Goal: Task Accomplishment & Management: Complete application form

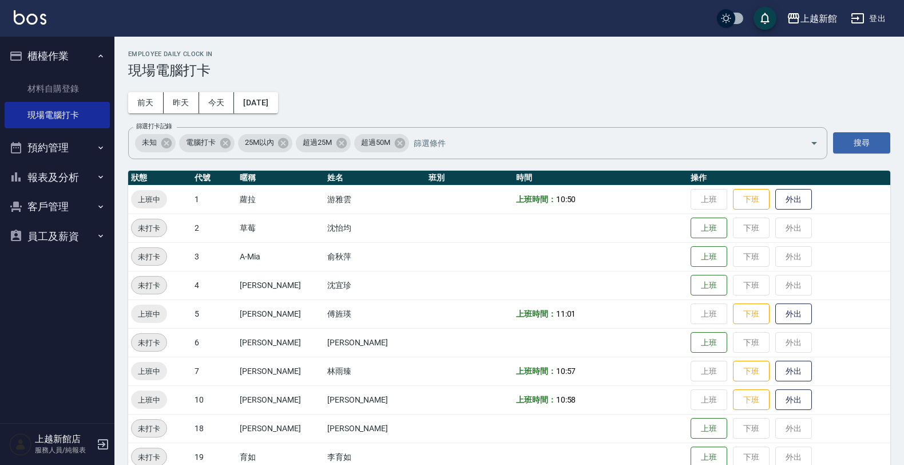
scroll to position [215, 0]
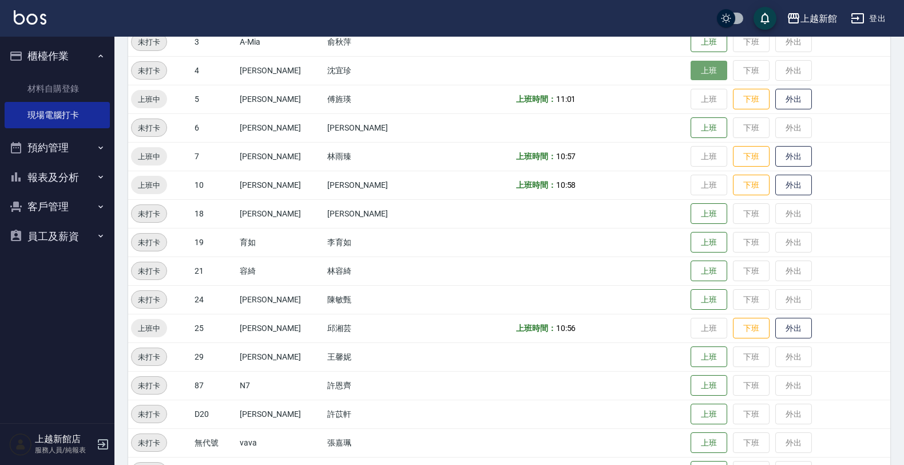
click at [691, 73] on button "上班" at bounding box center [709, 71] width 37 height 20
click at [775, 92] on button "外出" at bounding box center [793, 99] width 37 height 20
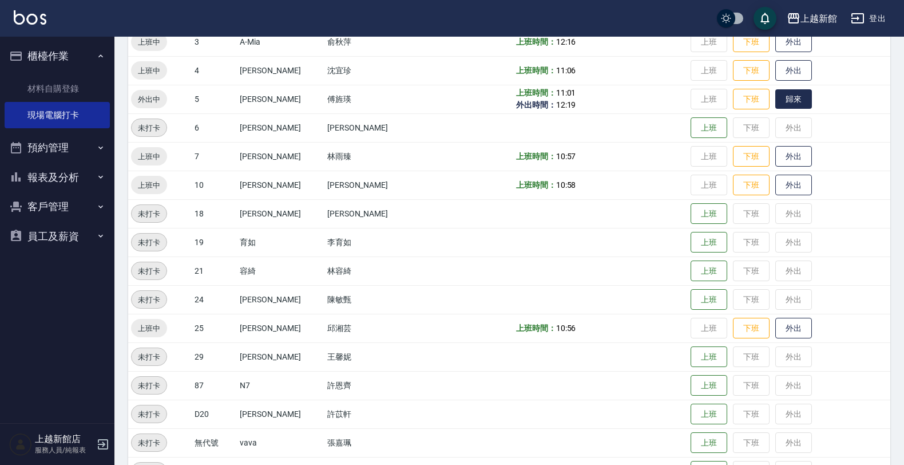
click at [788, 96] on button "歸來" at bounding box center [793, 99] width 37 height 20
click at [70, 83] on link "材料自購登錄" at bounding box center [57, 89] width 105 height 26
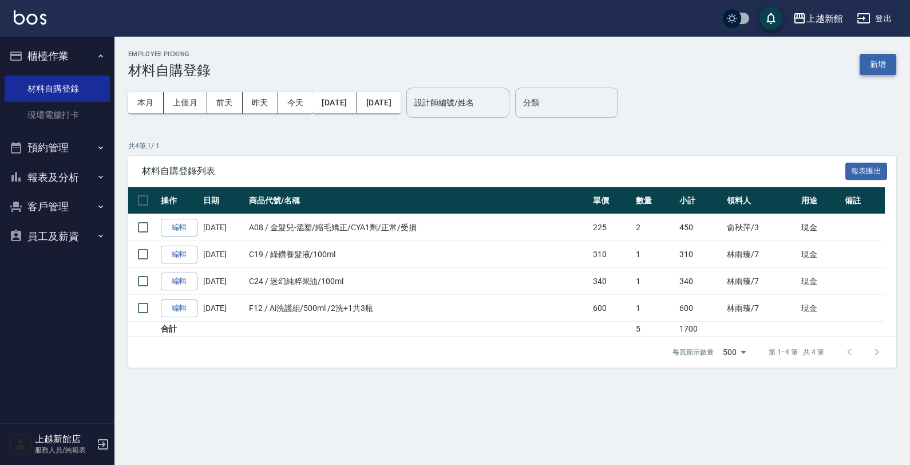
click at [890, 72] on button "新增" at bounding box center [877, 64] width 37 height 21
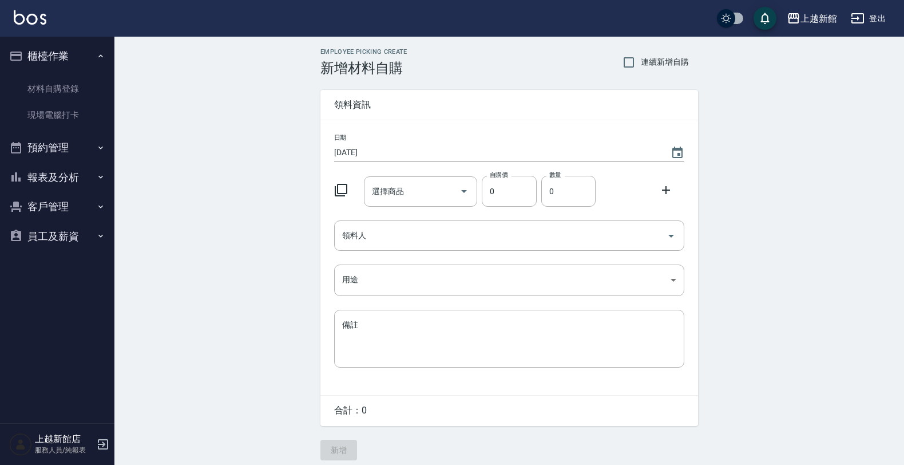
click at [341, 193] on icon at bounding box center [341, 190] width 13 height 13
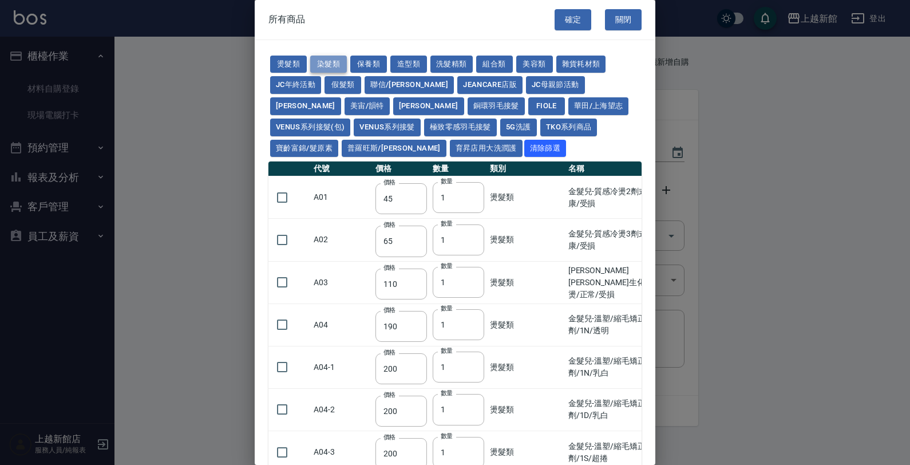
click at [327, 68] on button "染髮類" at bounding box center [328, 64] width 37 height 18
type input "110"
type input "105"
type input "250"
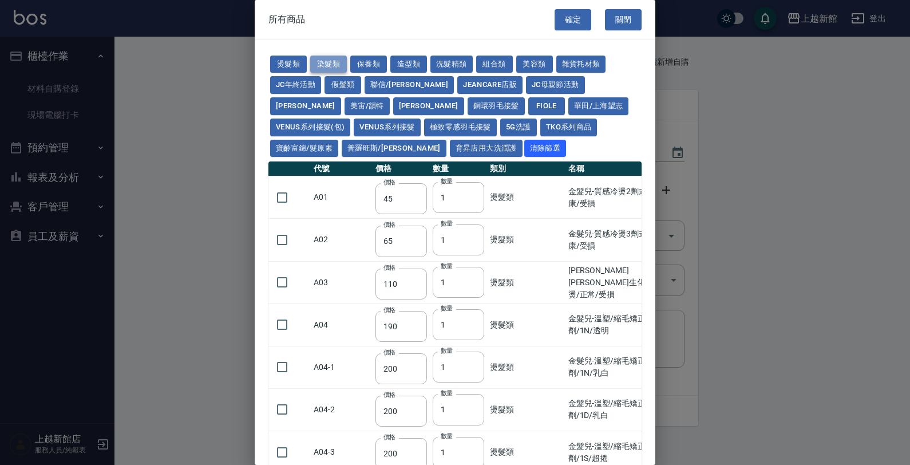
type input "110"
type input "500"
type input "420"
type input "110"
type input "350"
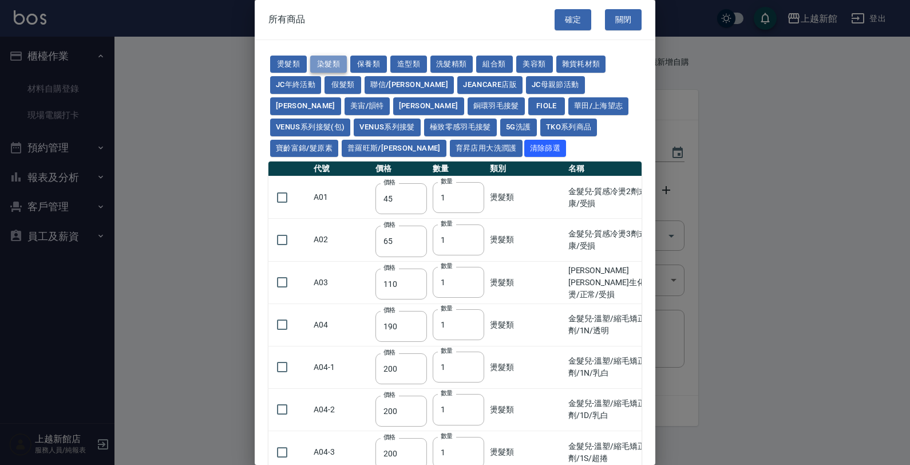
type input "105"
type input "406"
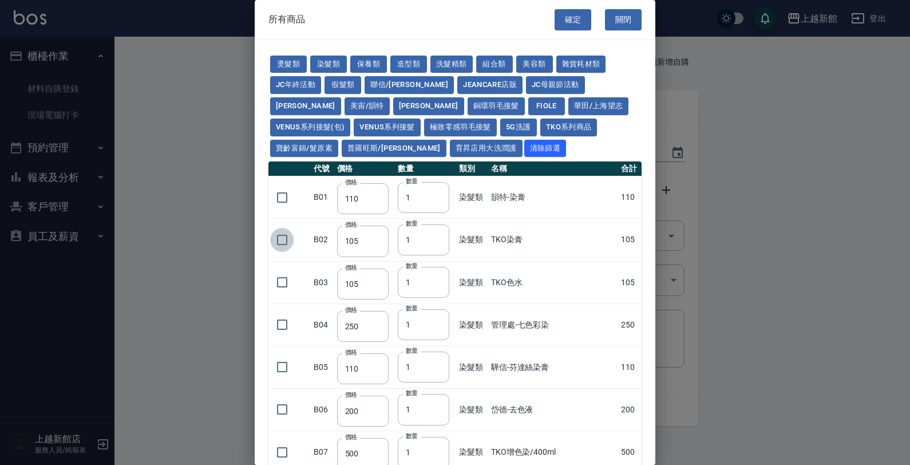
click at [287, 239] on input "checkbox" at bounding box center [282, 240] width 24 height 24
checkbox input "true"
click at [556, 25] on button "確定" at bounding box center [572, 19] width 37 height 21
type input "TKO染膏"
type input "105"
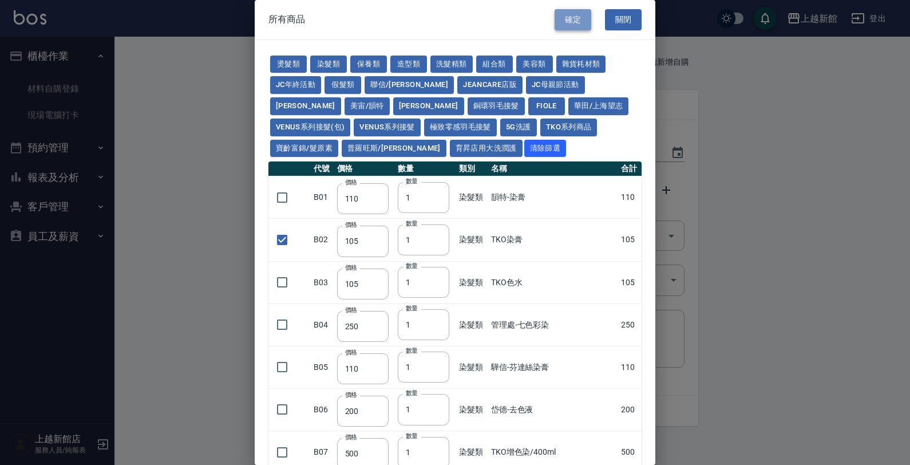
type input "1"
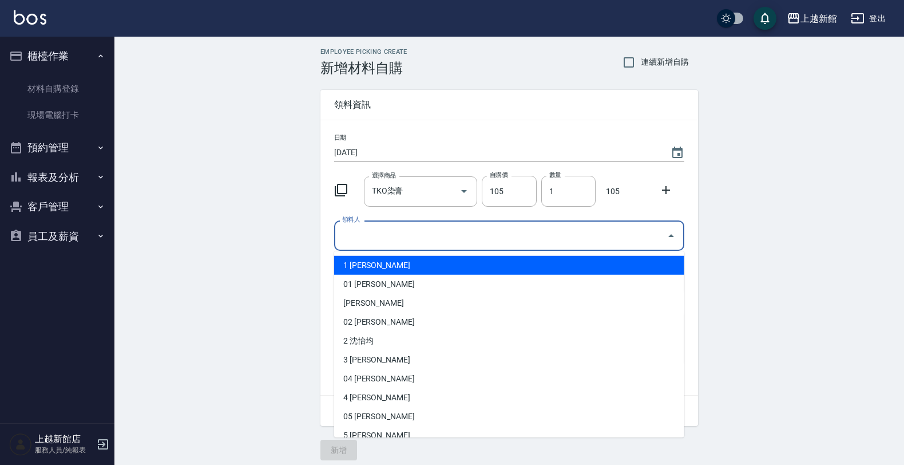
click at [415, 236] on input "領料人" at bounding box center [500, 235] width 323 height 20
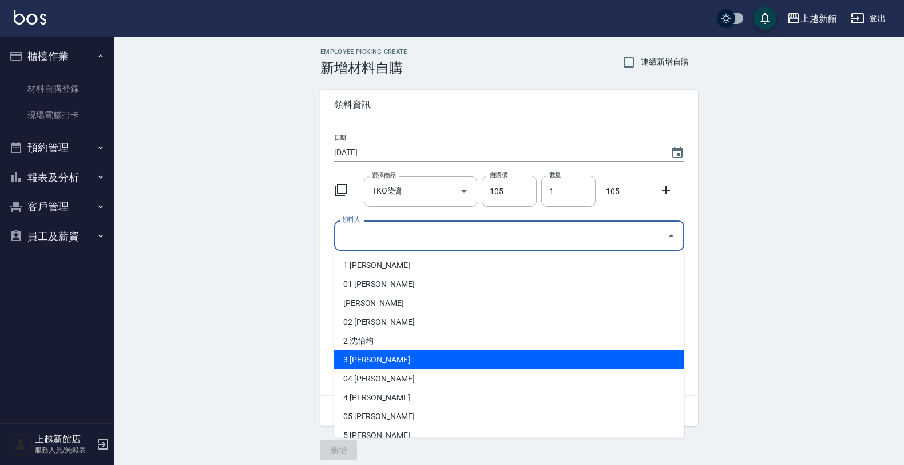
click at [376, 352] on li "3 [PERSON_NAME]" at bounding box center [509, 359] width 350 height 19
type input "俞秋萍"
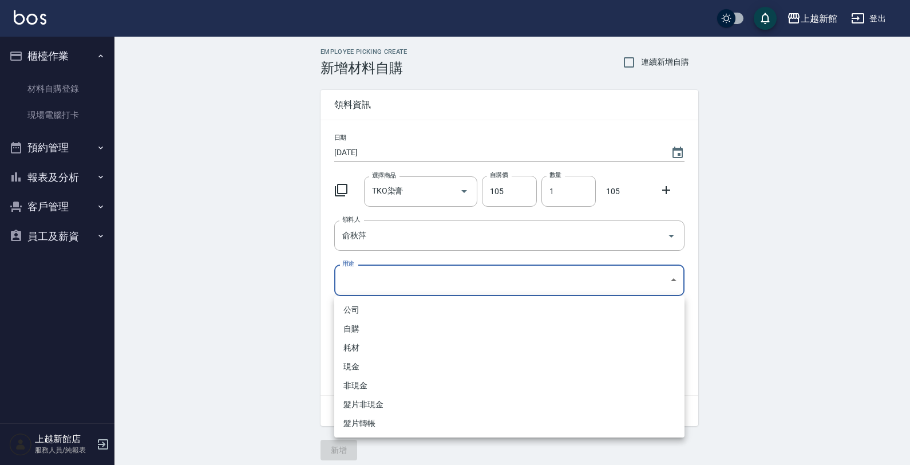
click at [356, 277] on body "上越新館 登出 櫃檯作業 材料自購登錄 現場電腦打卡 預約管理 預約管理 單日預約紀錄 單週預約紀錄 報表及分析 報表目錄 店家日報表 互助日報表 互助業績報…" at bounding box center [455, 235] width 910 height 471
click at [355, 361] on li "現金" at bounding box center [509, 366] width 350 height 19
type input "現金"
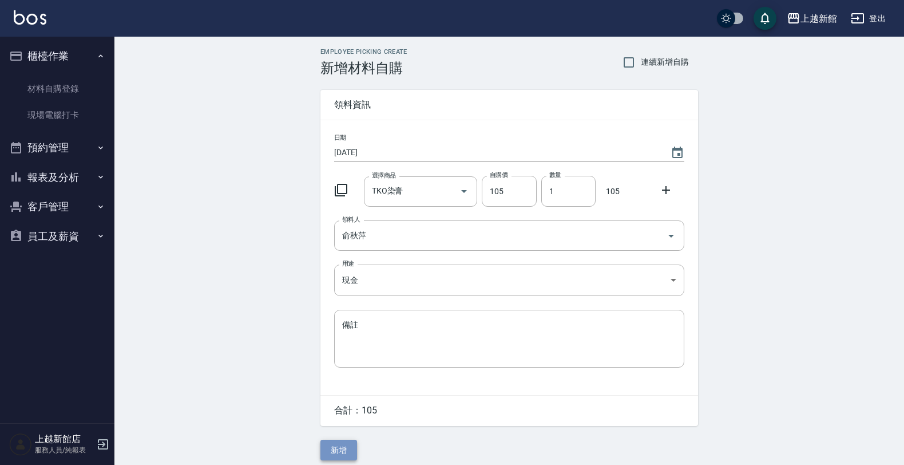
click at [350, 442] on button "新增" at bounding box center [338, 449] width 37 height 21
